Goal: Task Accomplishment & Management: Manage account settings

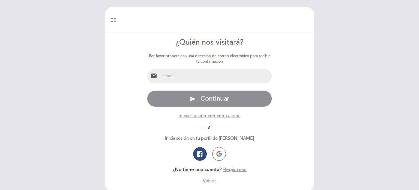
select select "es"
click at [212, 73] on input "email" at bounding box center [216, 76] width 112 height 14
type input "[PERSON_NAME][EMAIL_ADDRESS][DOMAIN_NAME]"
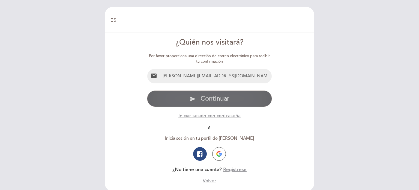
click at [212, 105] on button "send Continuar" at bounding box center [209, 98] width 125 height 16
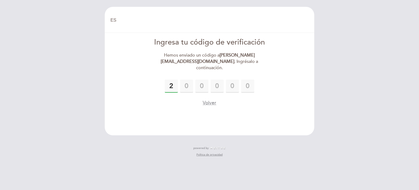
type input "2"
type input "6"
type input "8"
type input "6"
type input "5"
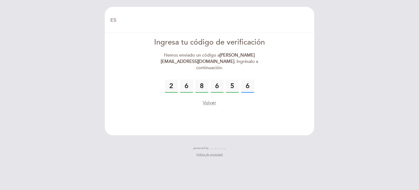
type input "6"
